Goal: Information Seeking & Learning: Stay updated

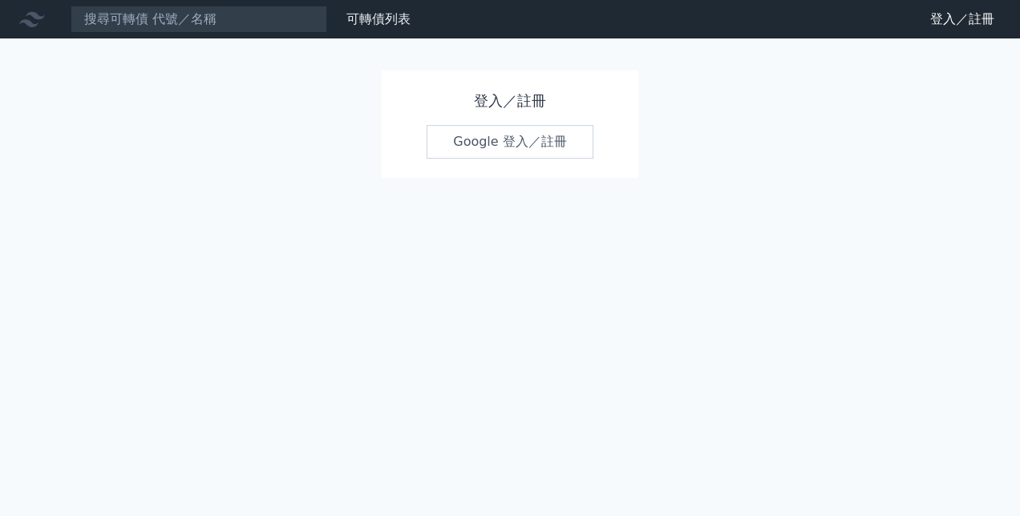
click at [490, 140] on link "Google 登入／註冊" at bounding box center [510, 142] width 167 height 34
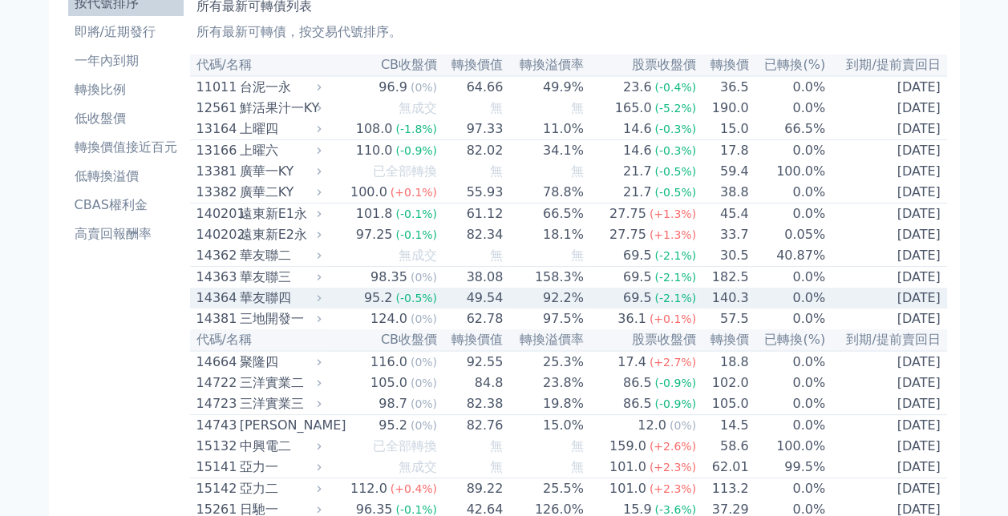
scroll to position [80, 0]
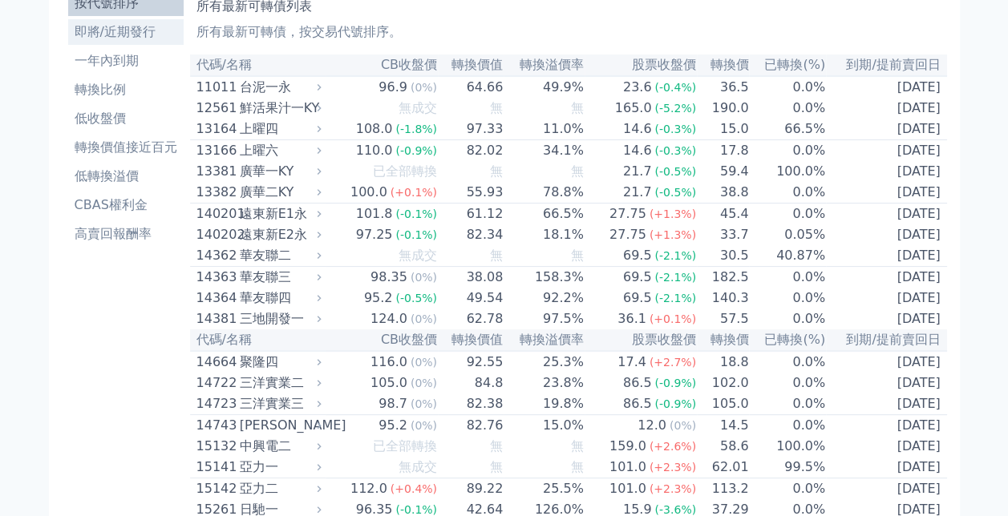
click at [131, 32] on li "即將/近期發行" at bounding box center [125, 31] width 115 height 19
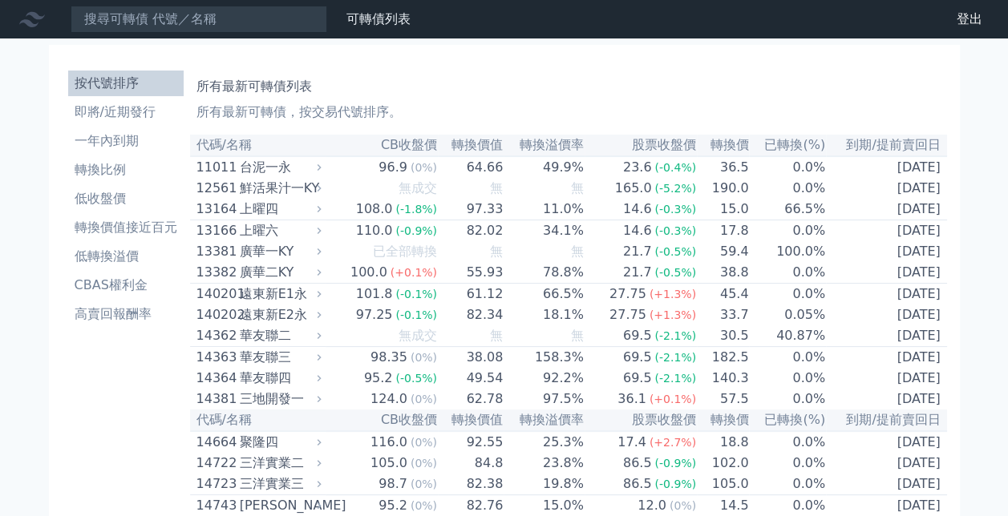
scroll to position [80, 0]
